Goal: Task Accomplishment & Management: Complete application form

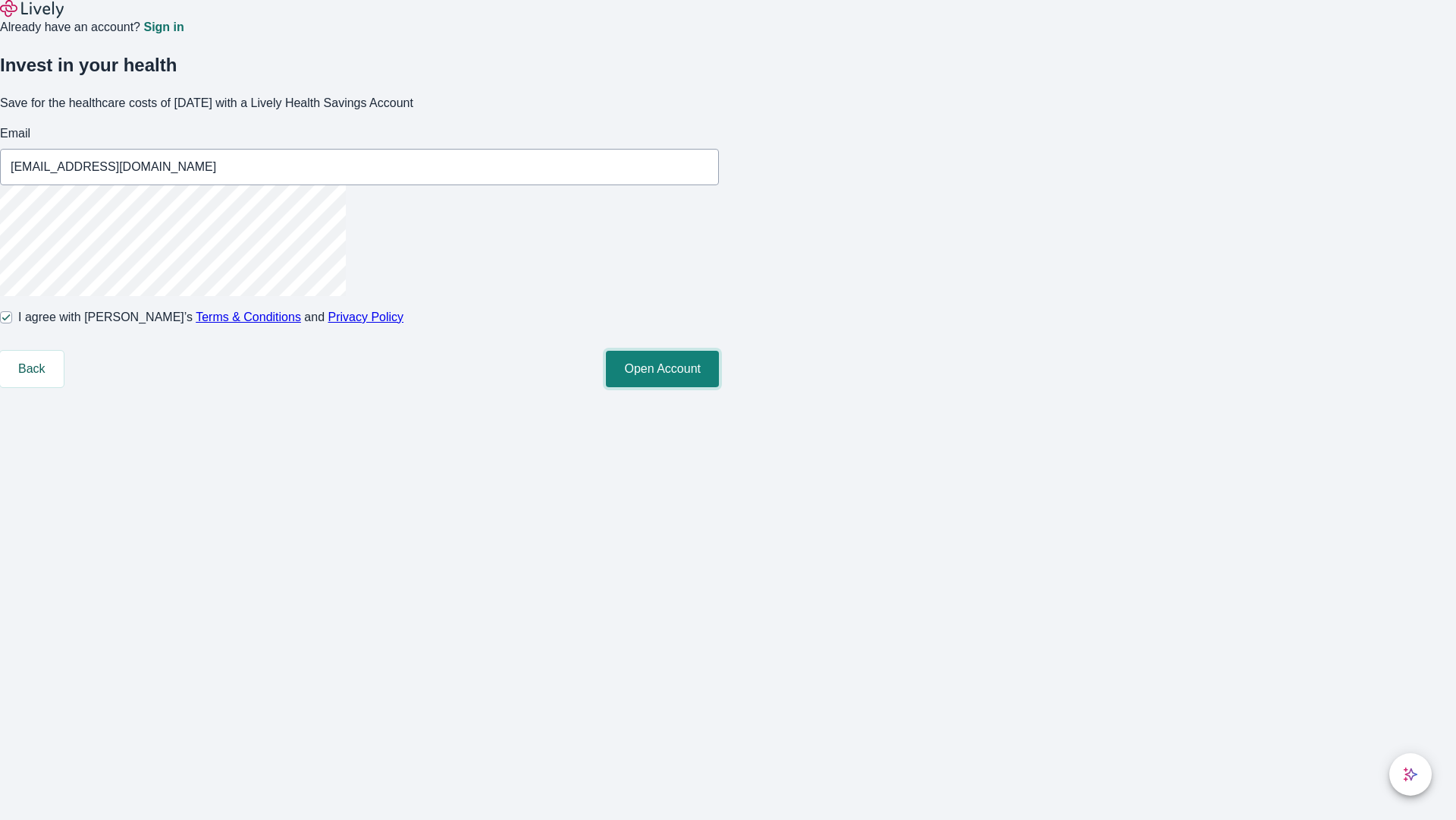
click at [719, 387] on button "Open Account" at bounding box center [662, 369] width 113 height 36
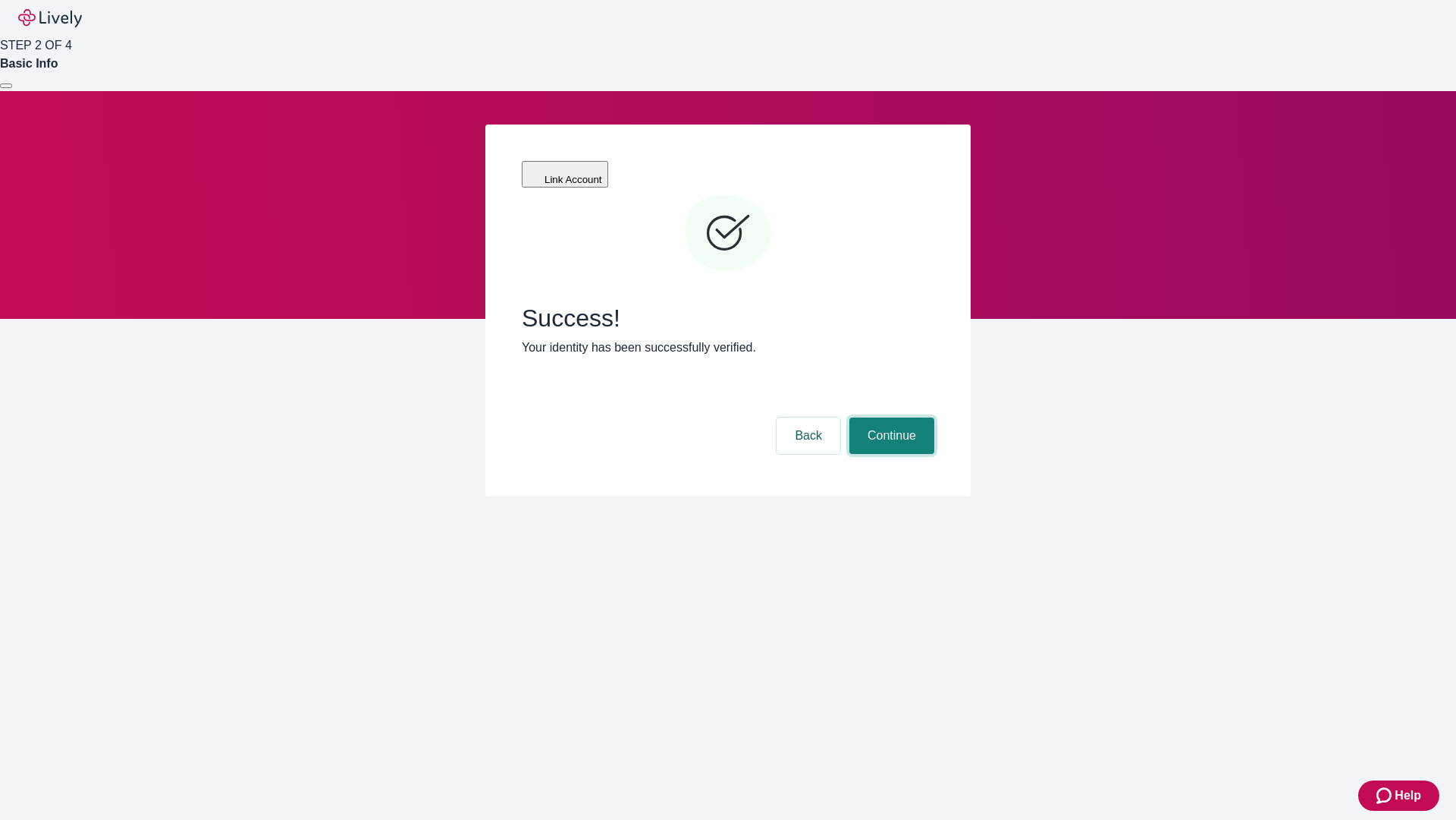
click at [889, 418] on button "Continue" at bounding box center [892, 435] width 85 height 36
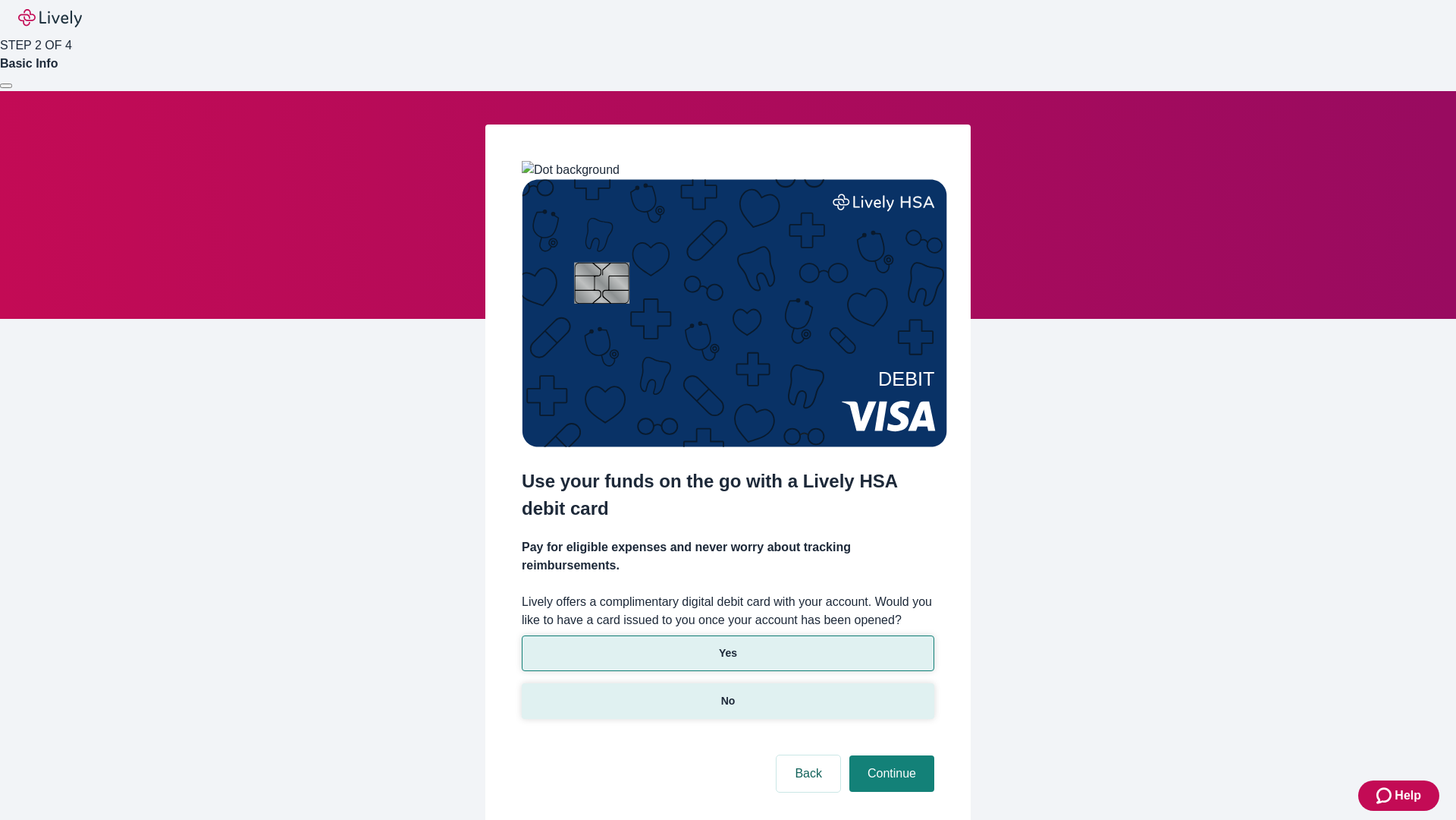
click at [727, 693] on p "No" at bounding box center [729, 701] width 14 height 16
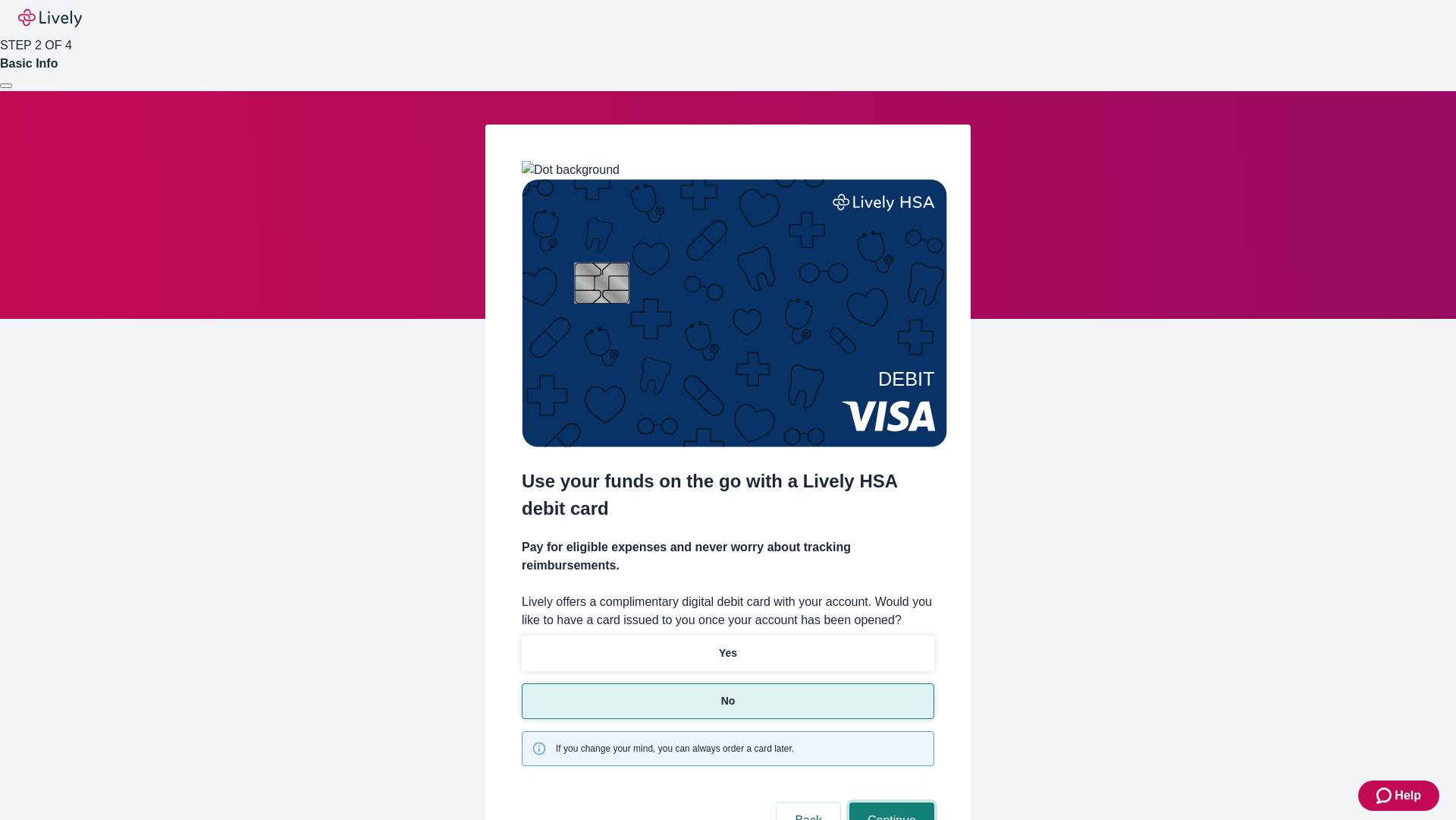
click at [889, 802] on button "Continue" at bounding box center [892, 820] width 85 height 36
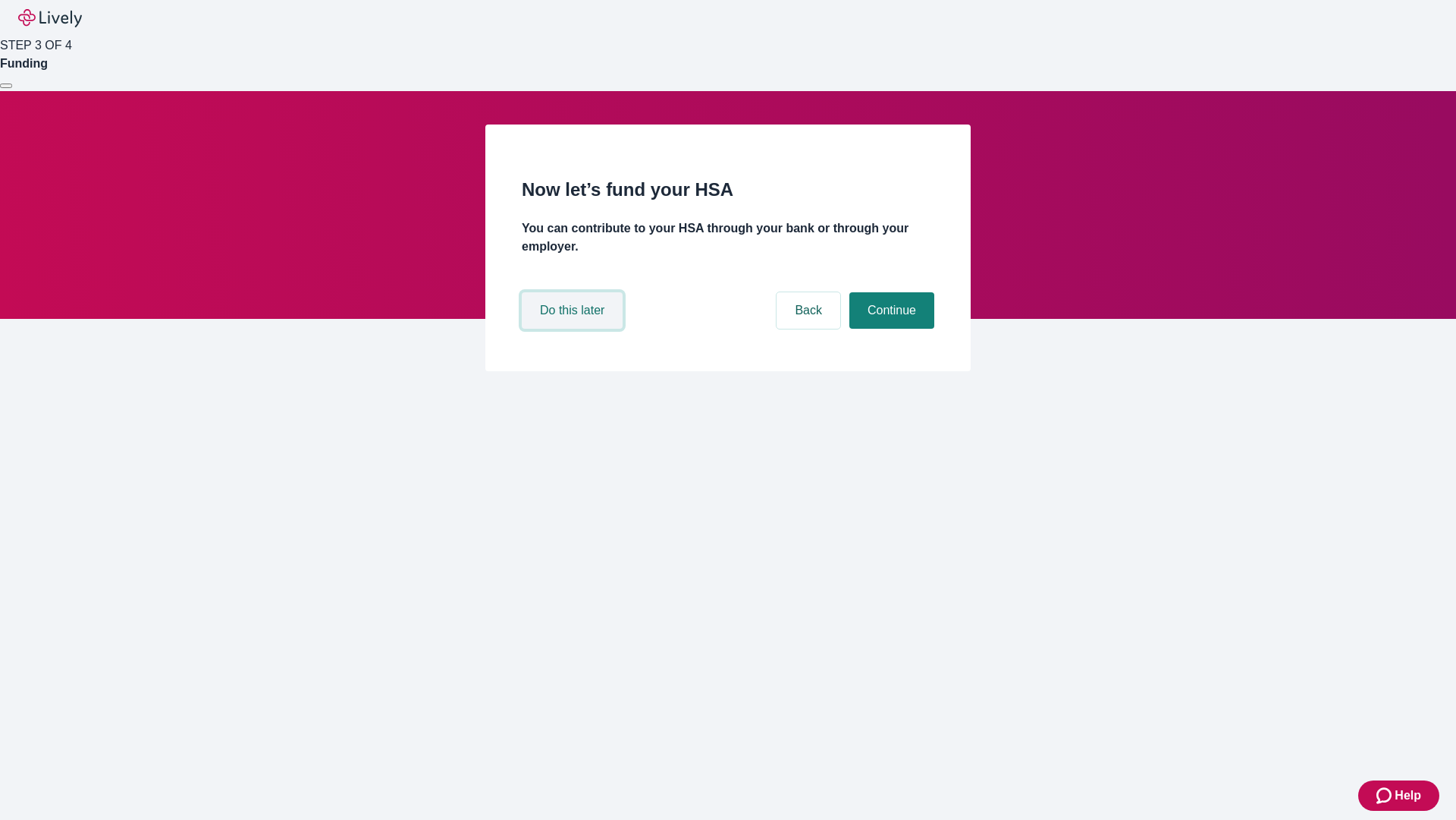
click at [574, 328] on button "Do this later" at bounding box center [572, 310] width 101 height 36
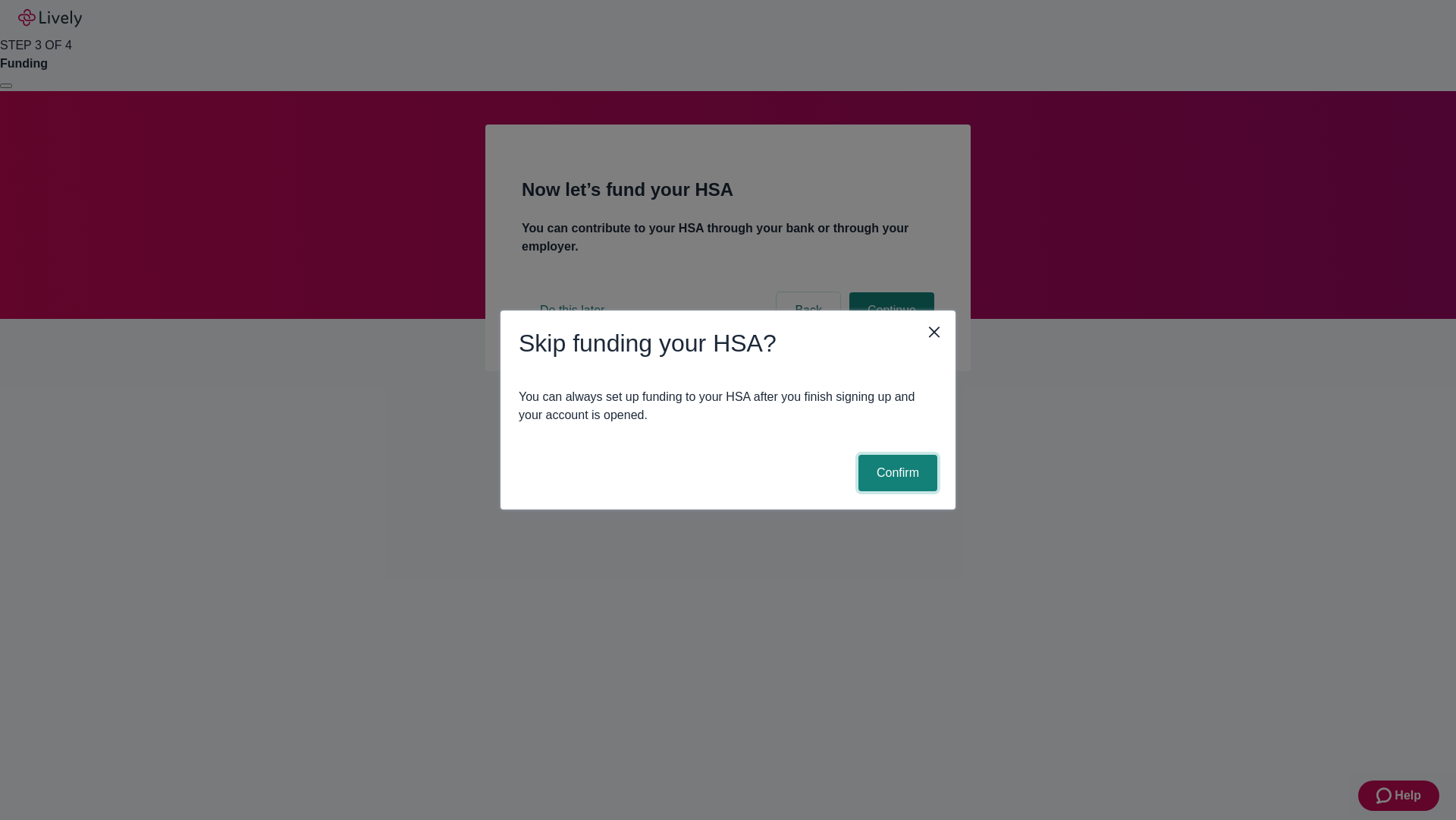
click at [896, 473] on button "Confirm" at bounding box center [898, 472] width 79 height 36
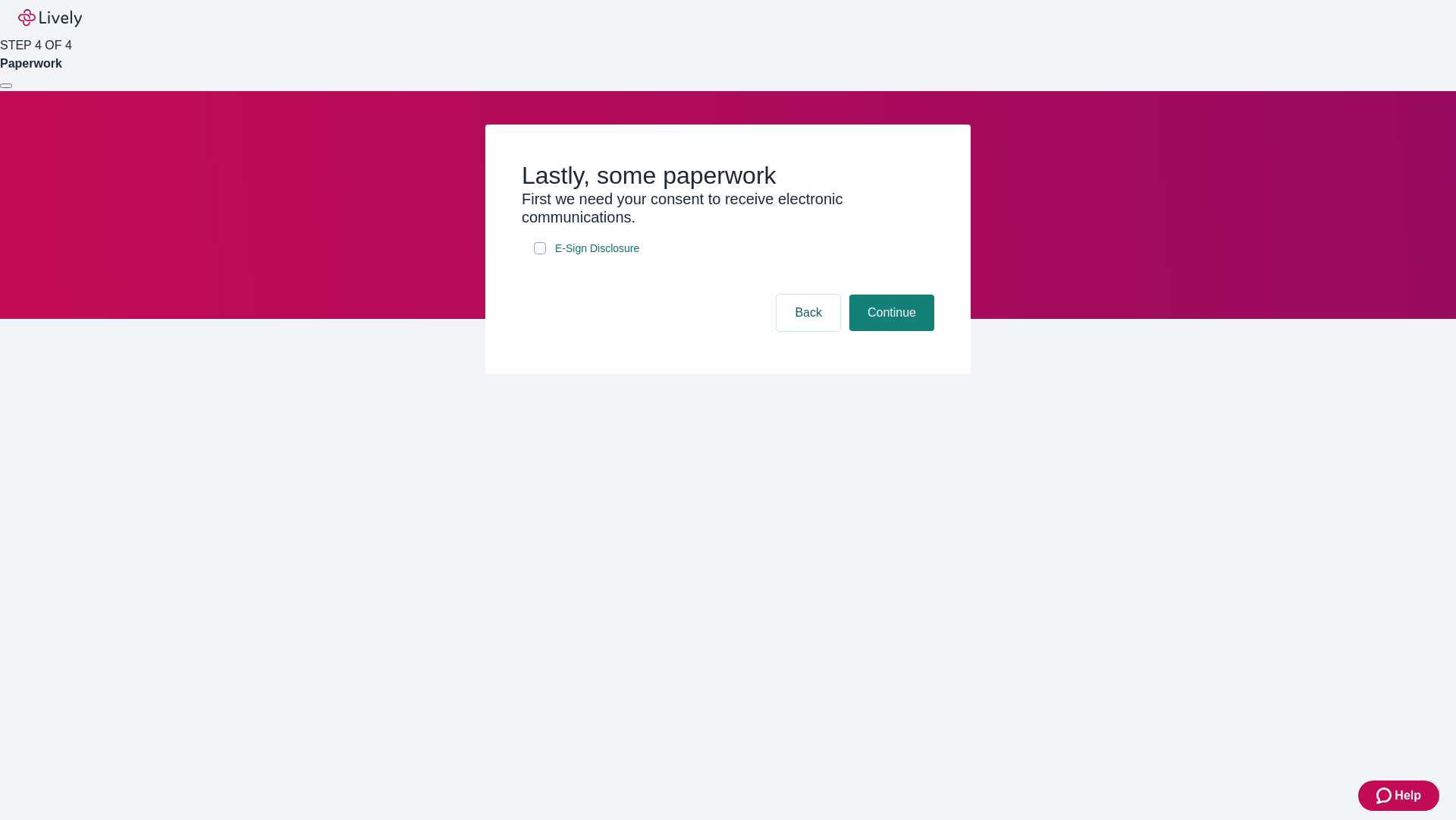
click at [540, 255] on input "E-Sign Disclosure" at bounding box center [539, 247] width 12 height 12
checkbox input "true"
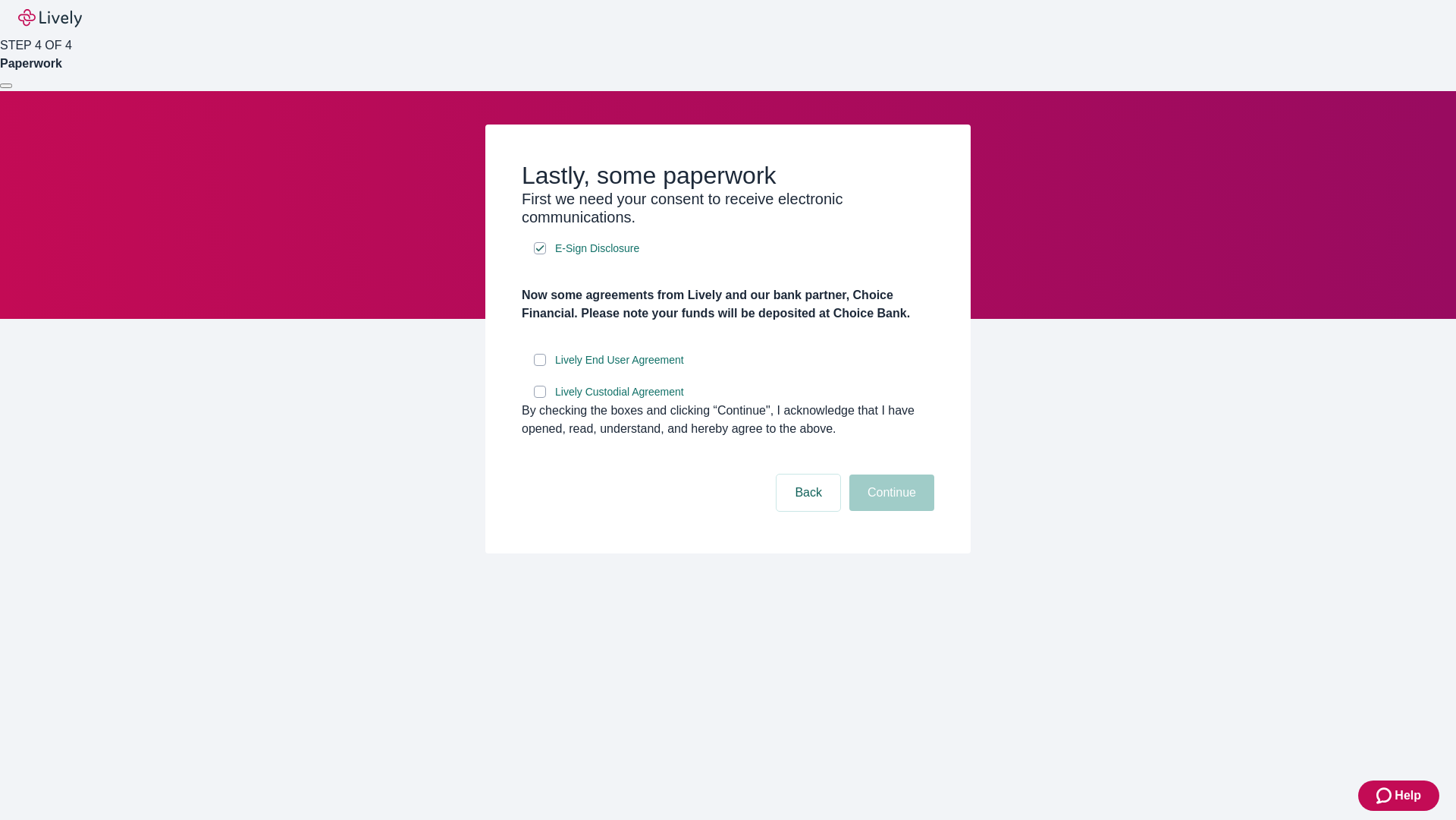
click at [540, 365] on input "Lively End User Agreement" at bounding box center [539, 359] width 12 height 12
checkbox input "true"
click at [540, 398] on input "Lively Custodial Agreement" at bounding box center [539, 391] width 12 height 12
checkbox input "true"
click at [889, 511] on button "Continue" at bounding box center [892, 492] width 85 height 36
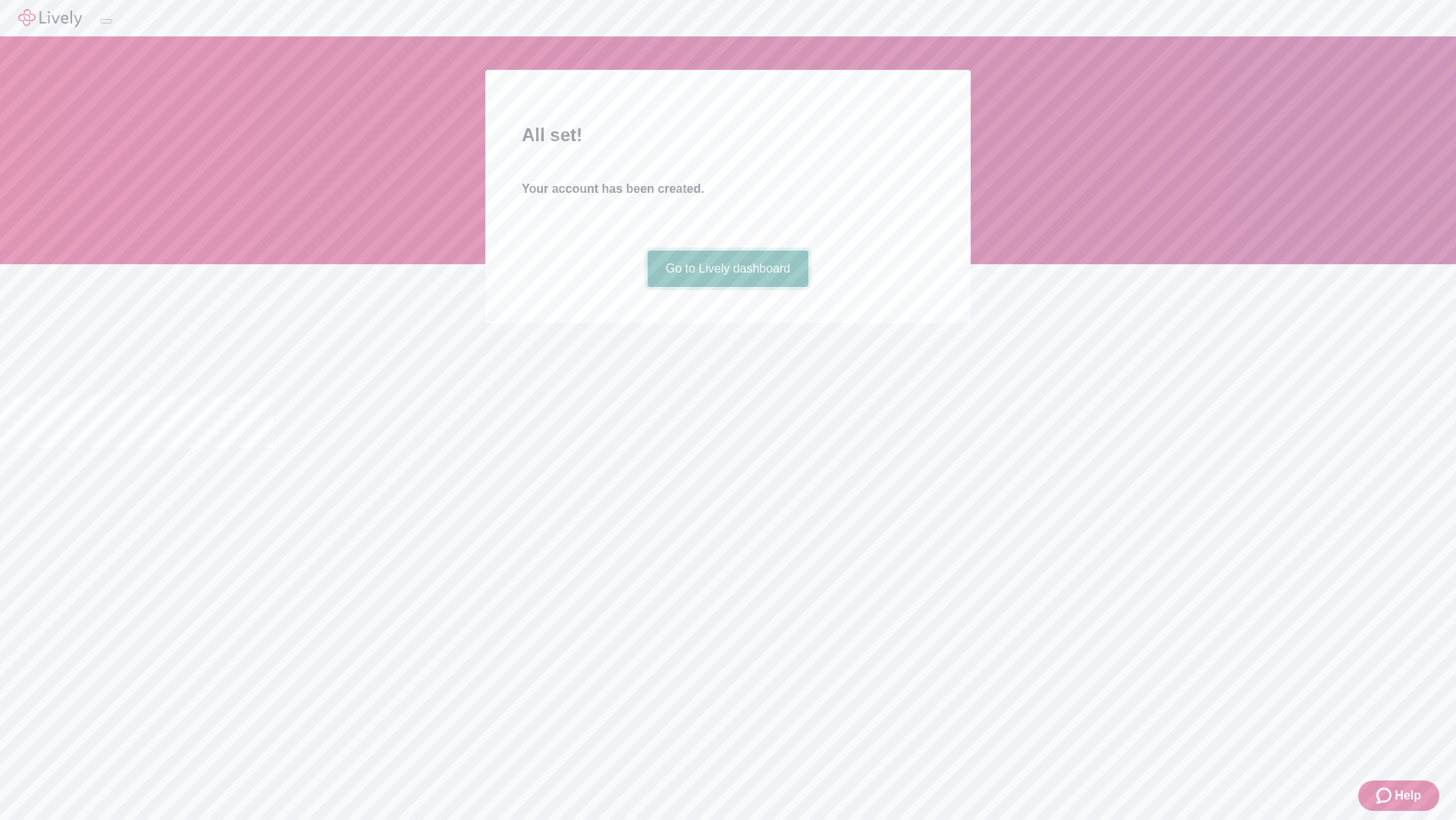
click at [727, 287] on link "Go to Lively dashboard" at bounding box center [728, 268] width 161 height 36
